Goal: Task Accomplishment & Management: Manage account settings

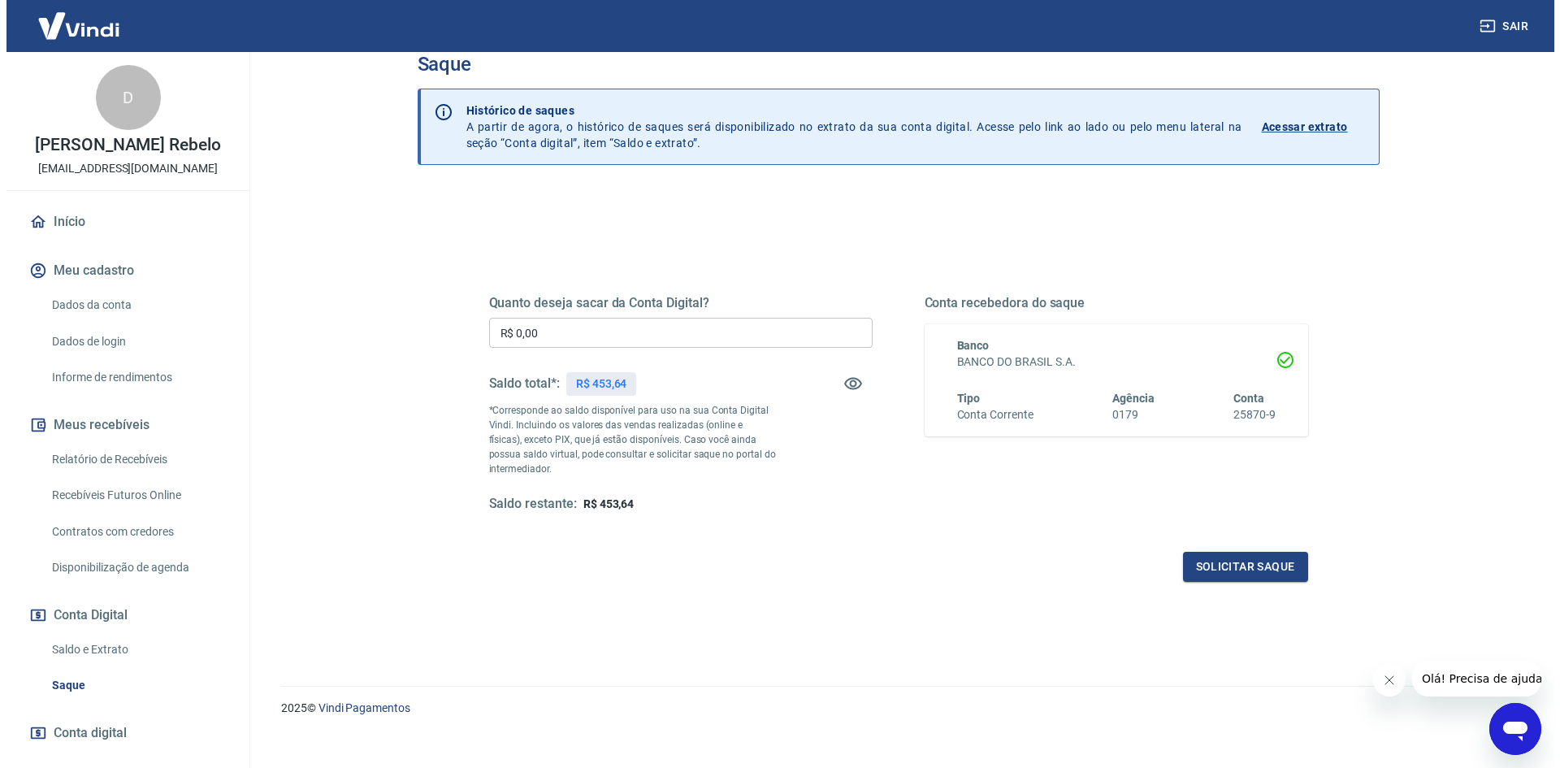
scroll to position [49, 0]
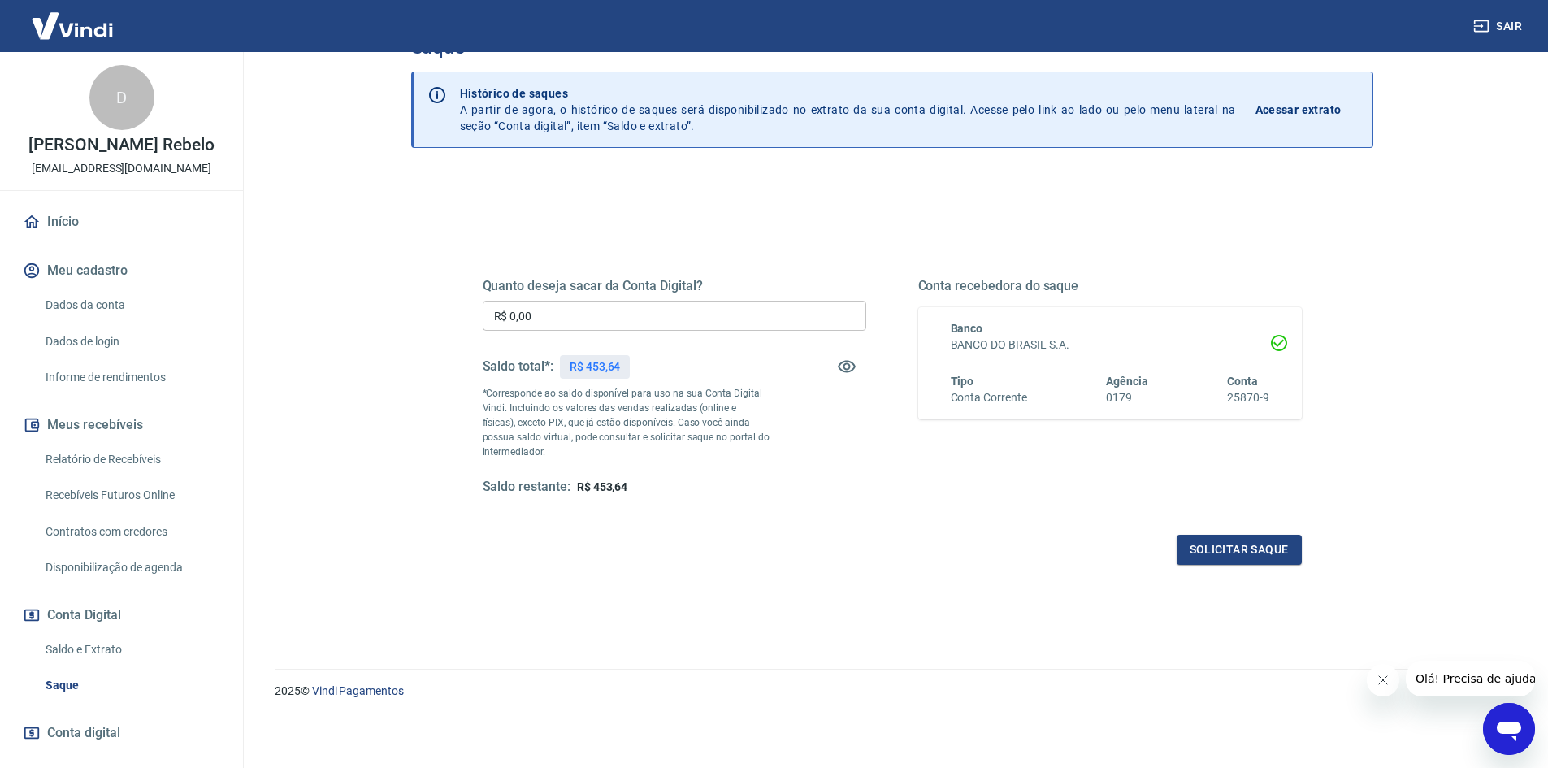
click at [596, 372] on p "R$ 453,64" at bounding box center [595, 366] width 51 height 17
click at [1204, 539] on button "Solicitar saque" at bounding box center [1238, 550] width 125 height 30
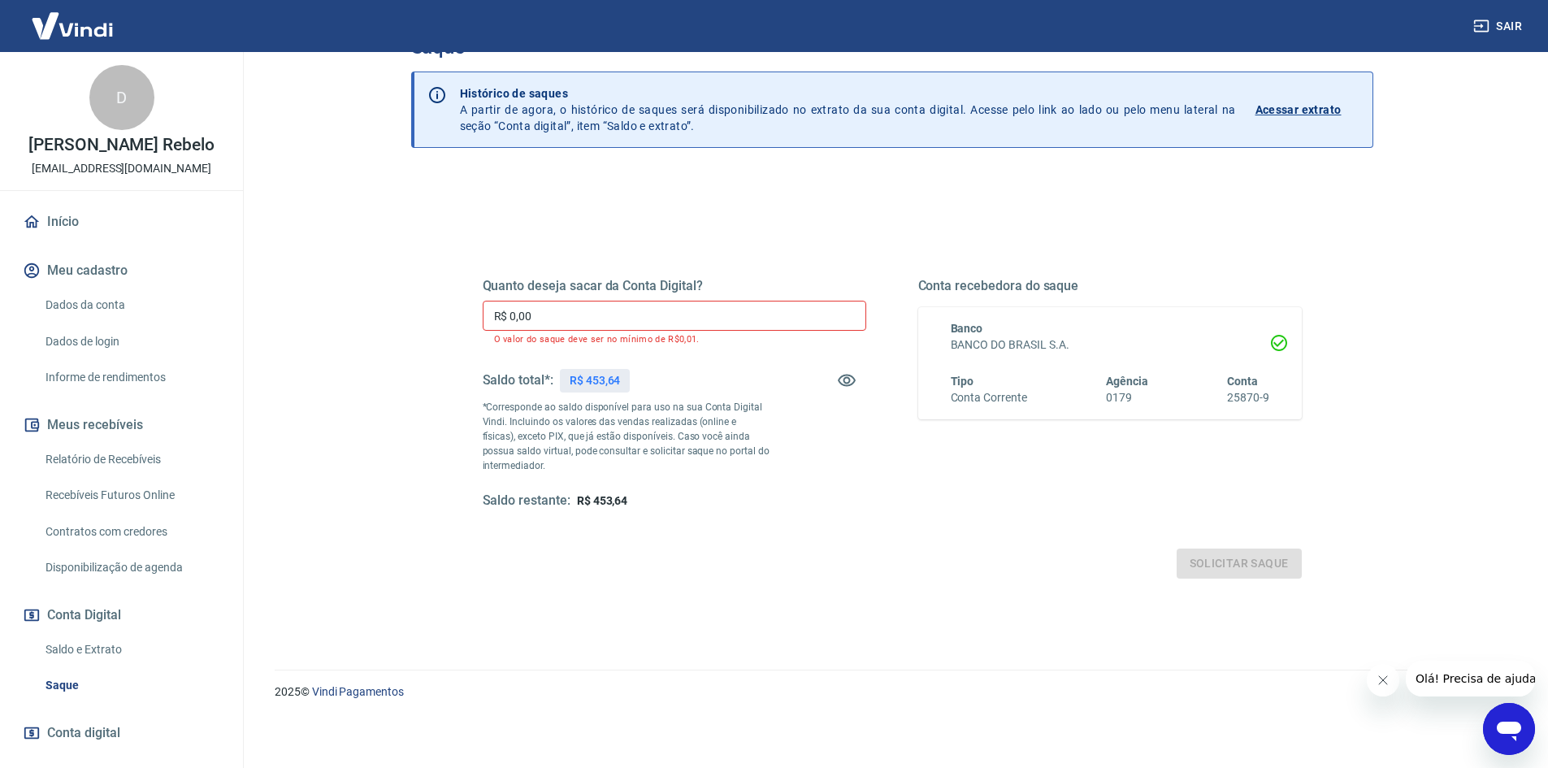
click at [650, 313] on input "R$ 0,00" at bounding box center [674, 316] width 383 height 30
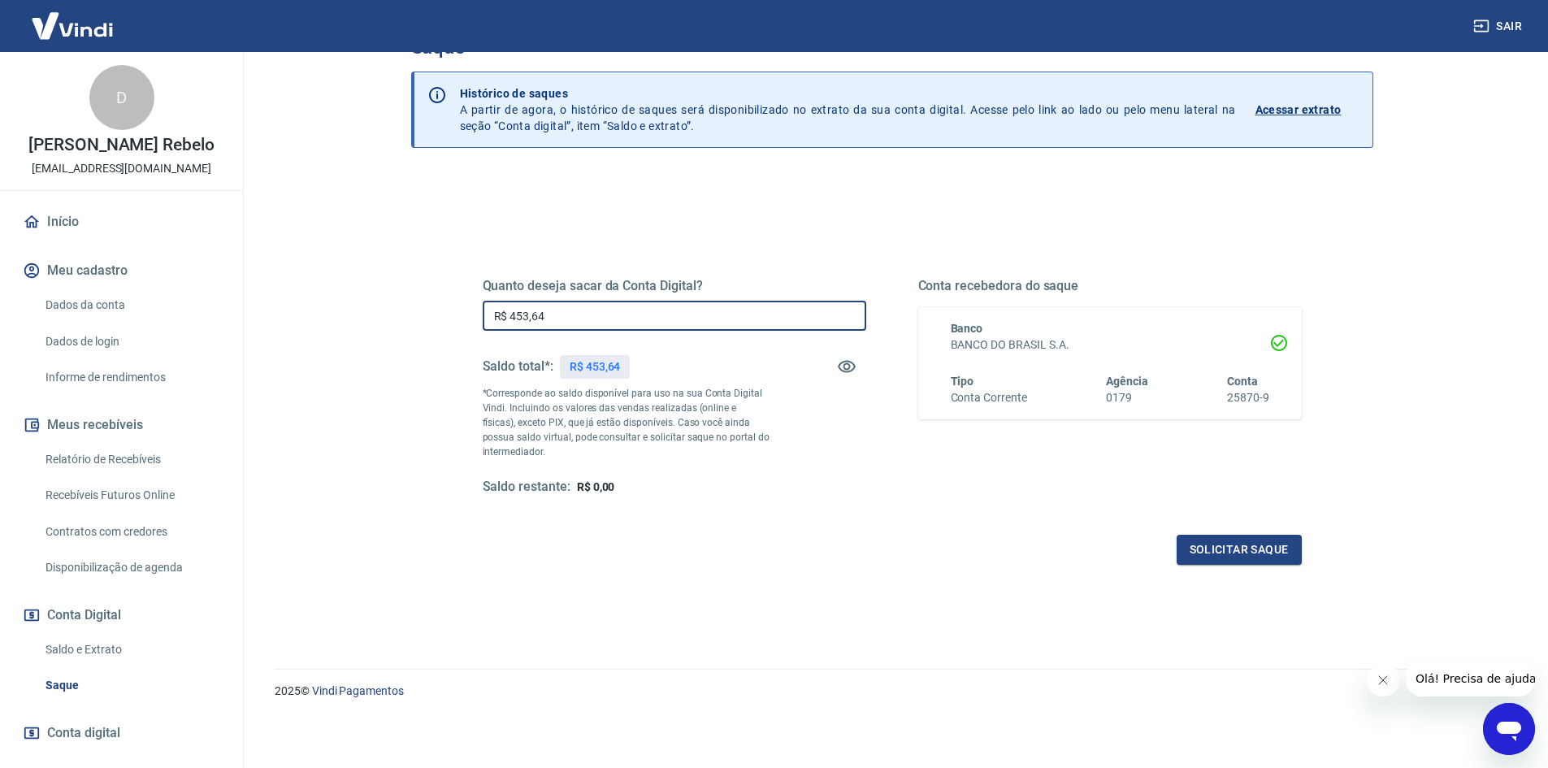
type input "R$ 453,64"
click at [1232, 560] on button "Solicitar saque" at bounding box center [1238, 550] width 125 height 30
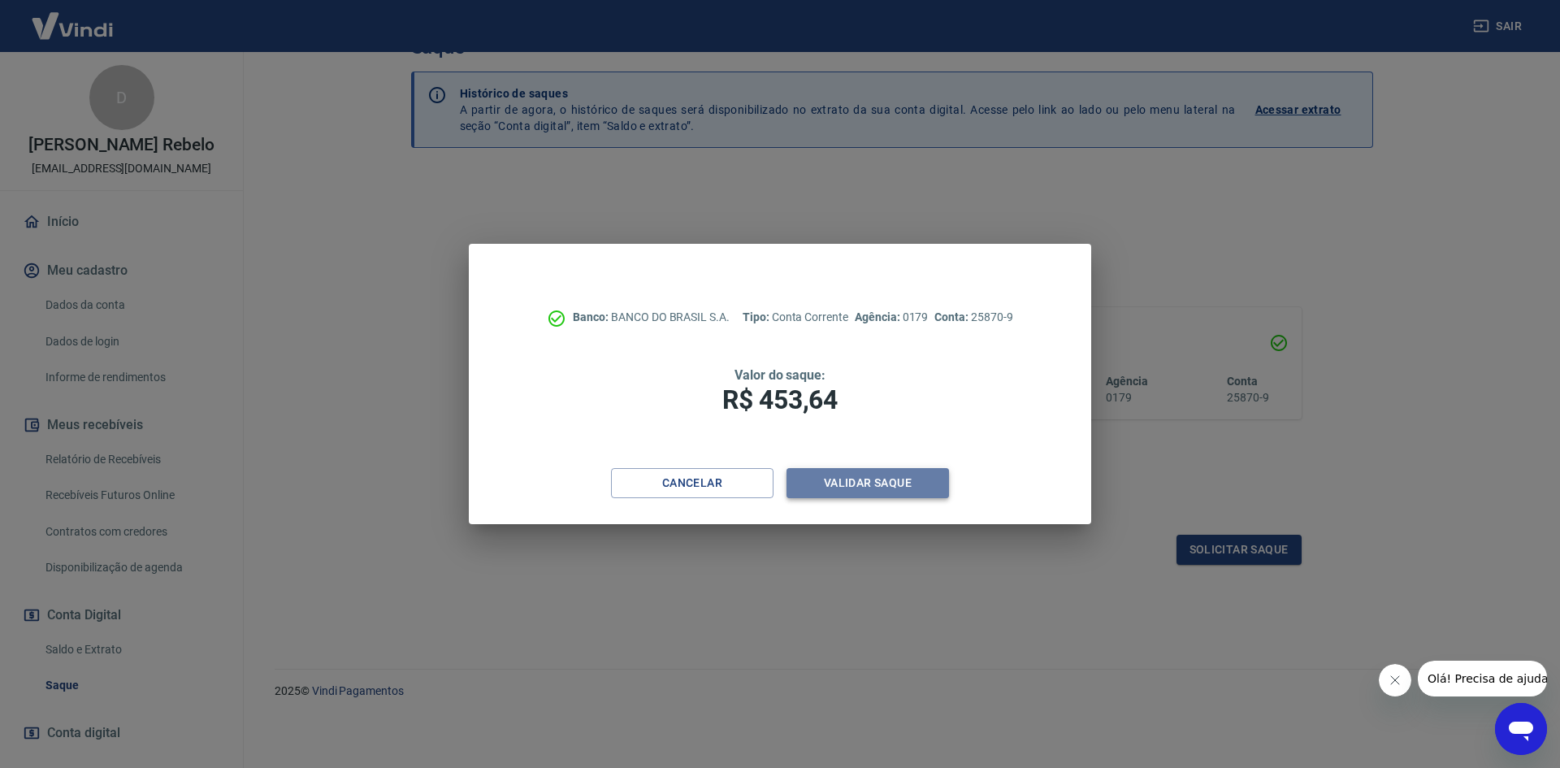
click at [806, 487] on button "Validar saque" at bounding box center [867, 483] width 162 height 30
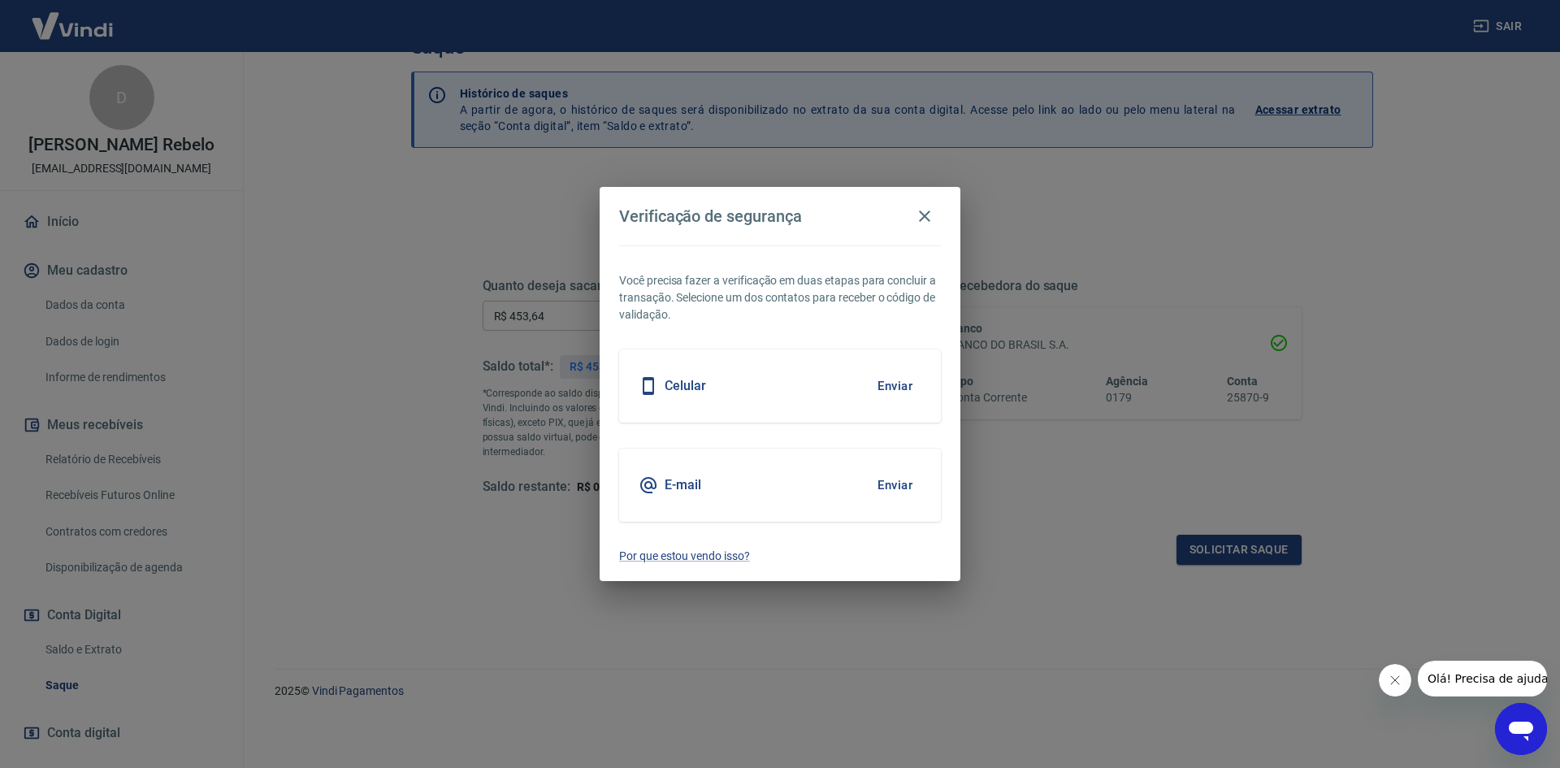
click at [886, 496] on button "Enviar" at bounding box center [894, 485] width 53 height 34
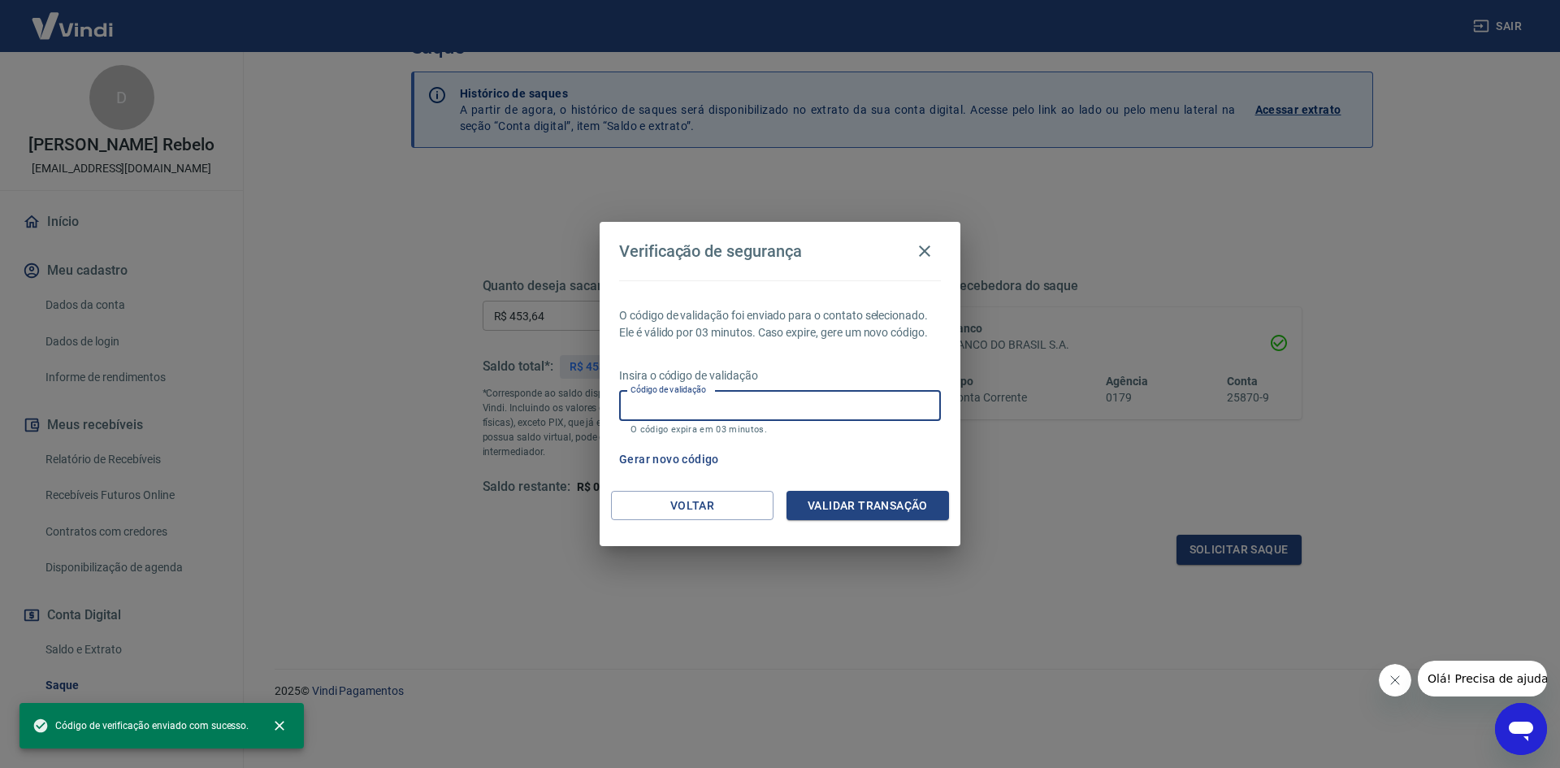
click at [762, 406] on input "Código de validação" at bounding box center [780, 406] width 322 height 30
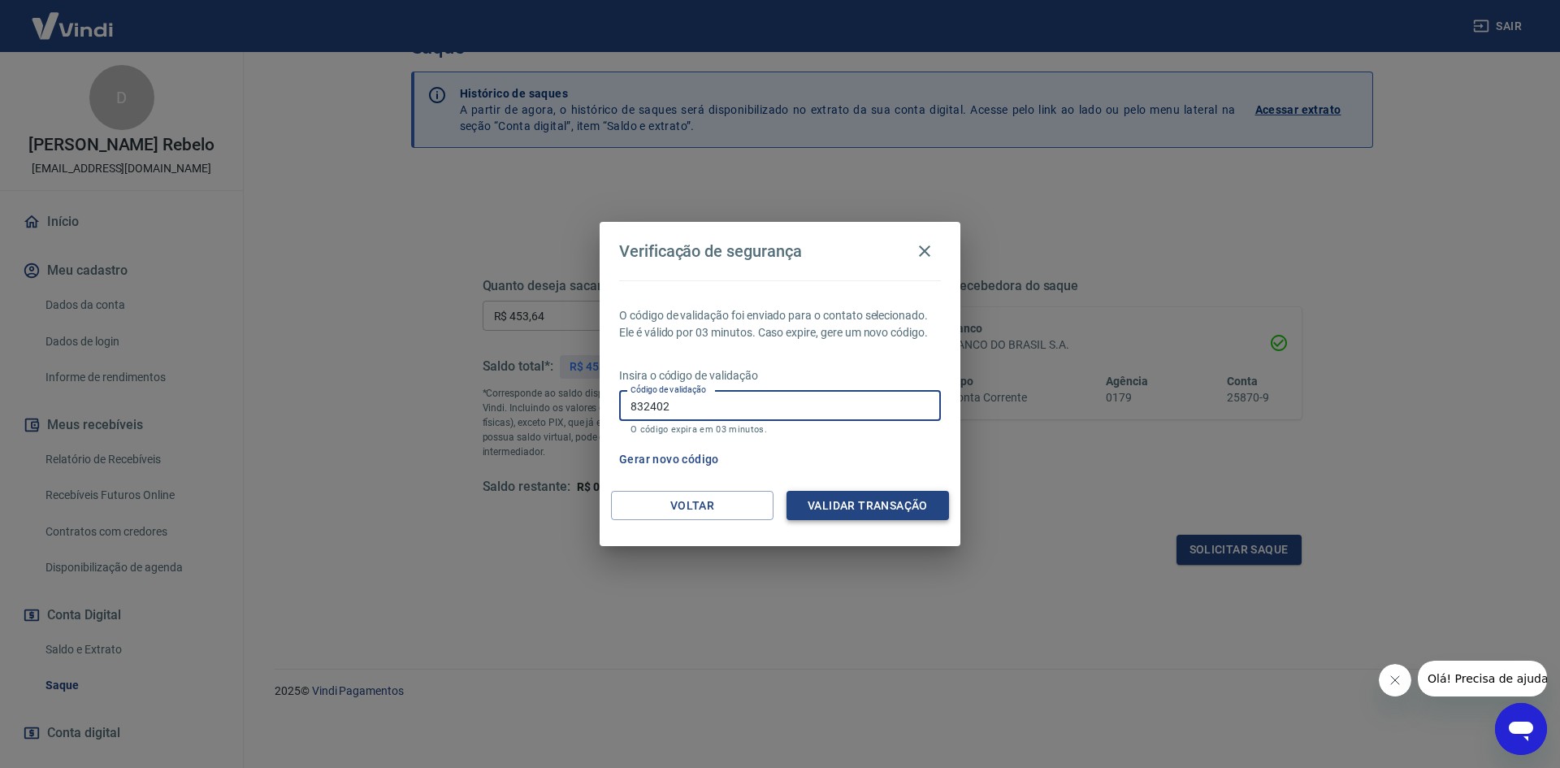
type input "832402"
click at [858, 500] on button "Validar transação" at bounding box center [867, 506] width 162 height 30
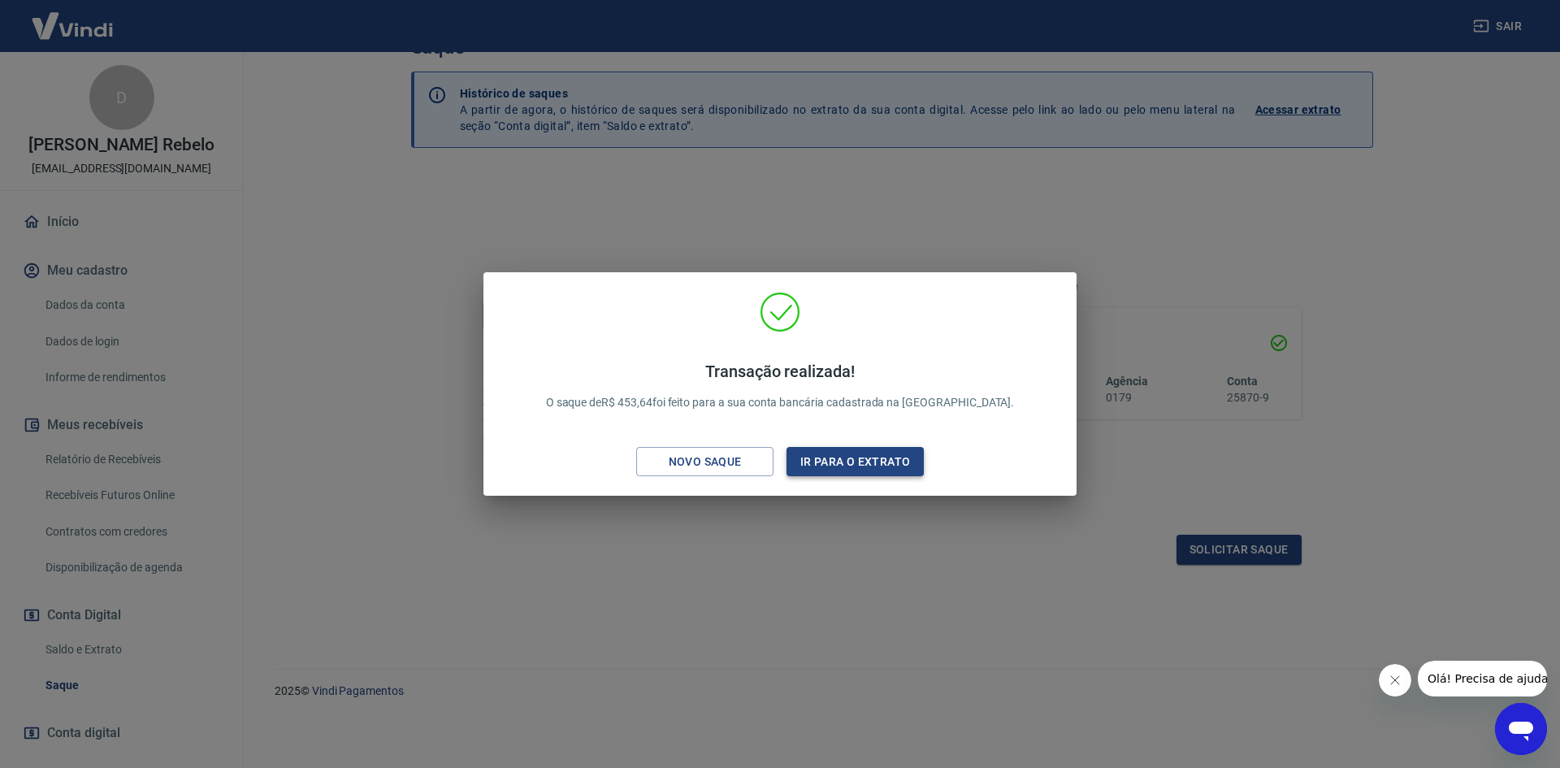
click at [882, 461] on button "Ir para o extrato" at bounding box center [854, 462] width 137 height 30
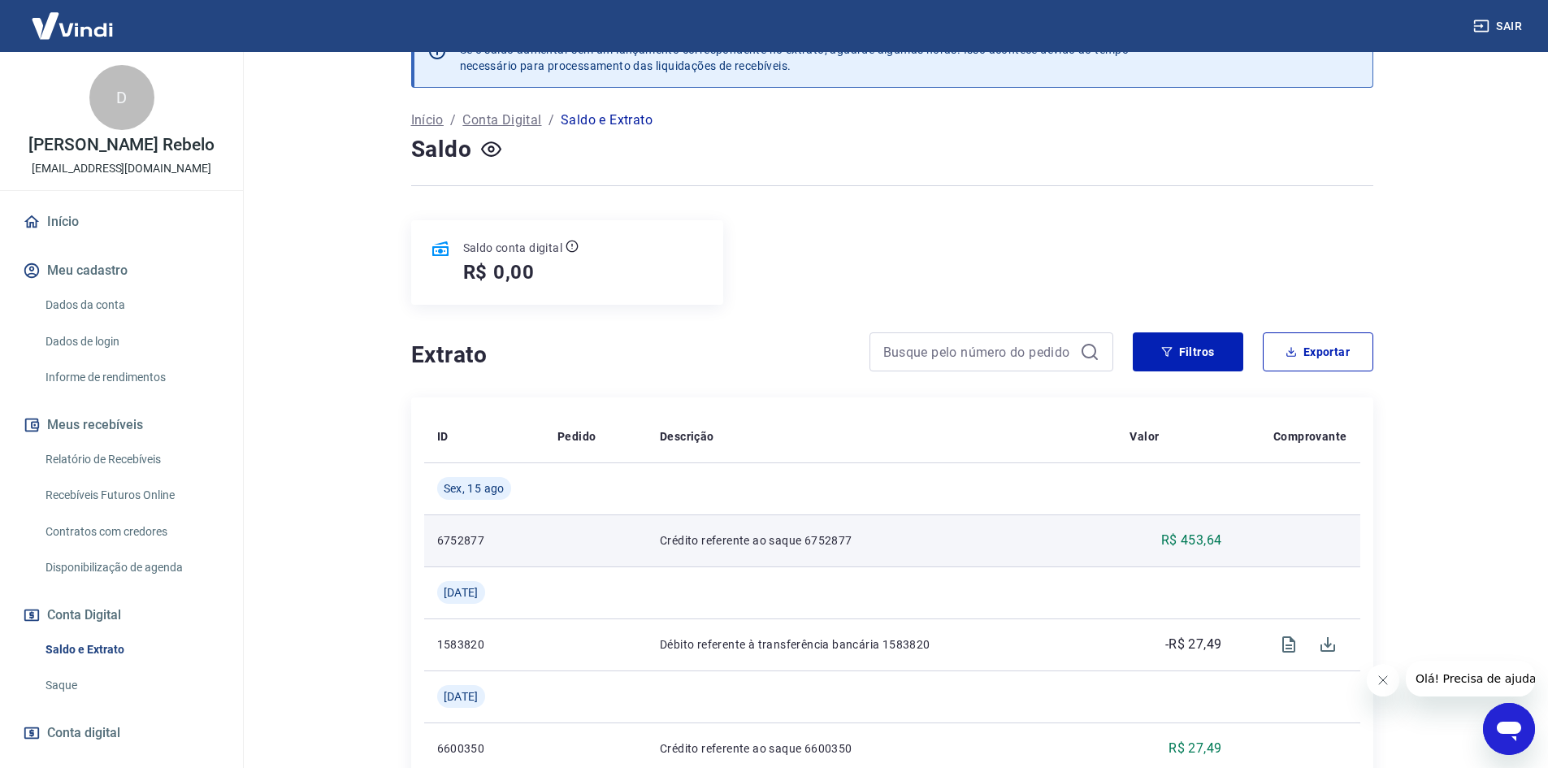
scroll to position [81, 0]
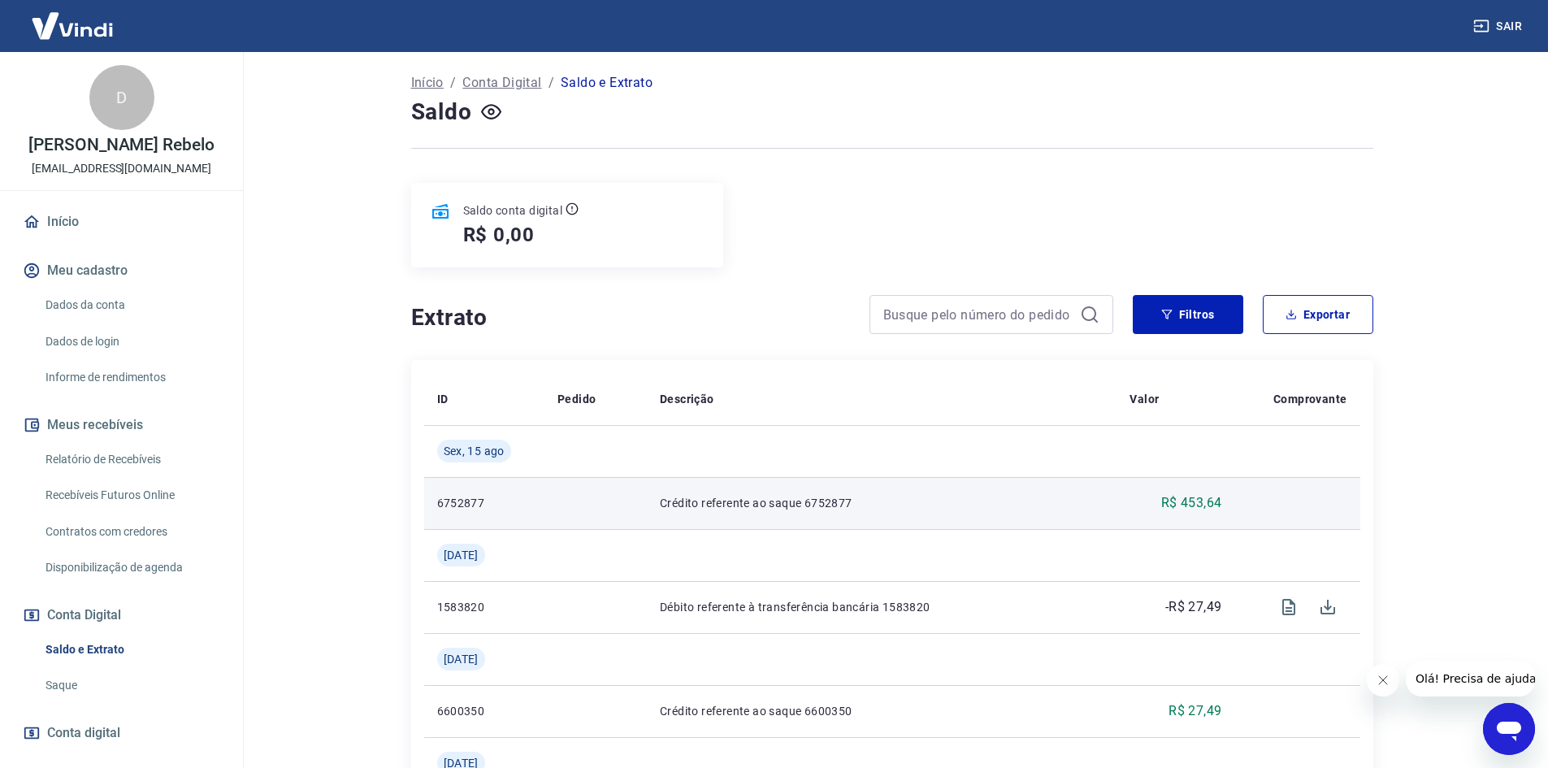
click at [813, 500] on p "Crédito referente ao saque 6752877" at bounding box center [882, 503] width 444 height 16
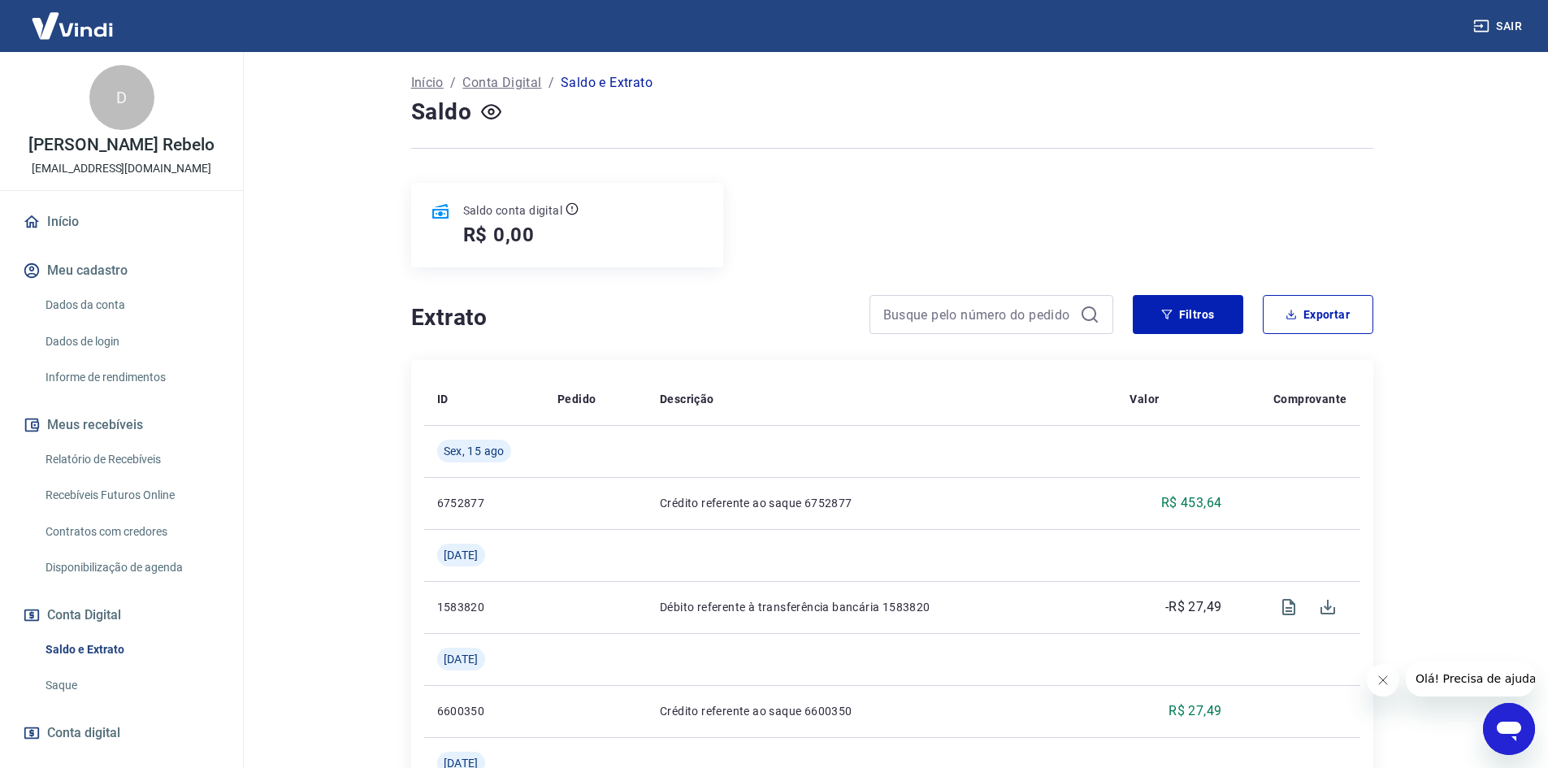
click at [121, 232] on link "Início" at bounding box center [121, 222] width 204 height 36
